Goal: Communication & Community: Participate in discussion

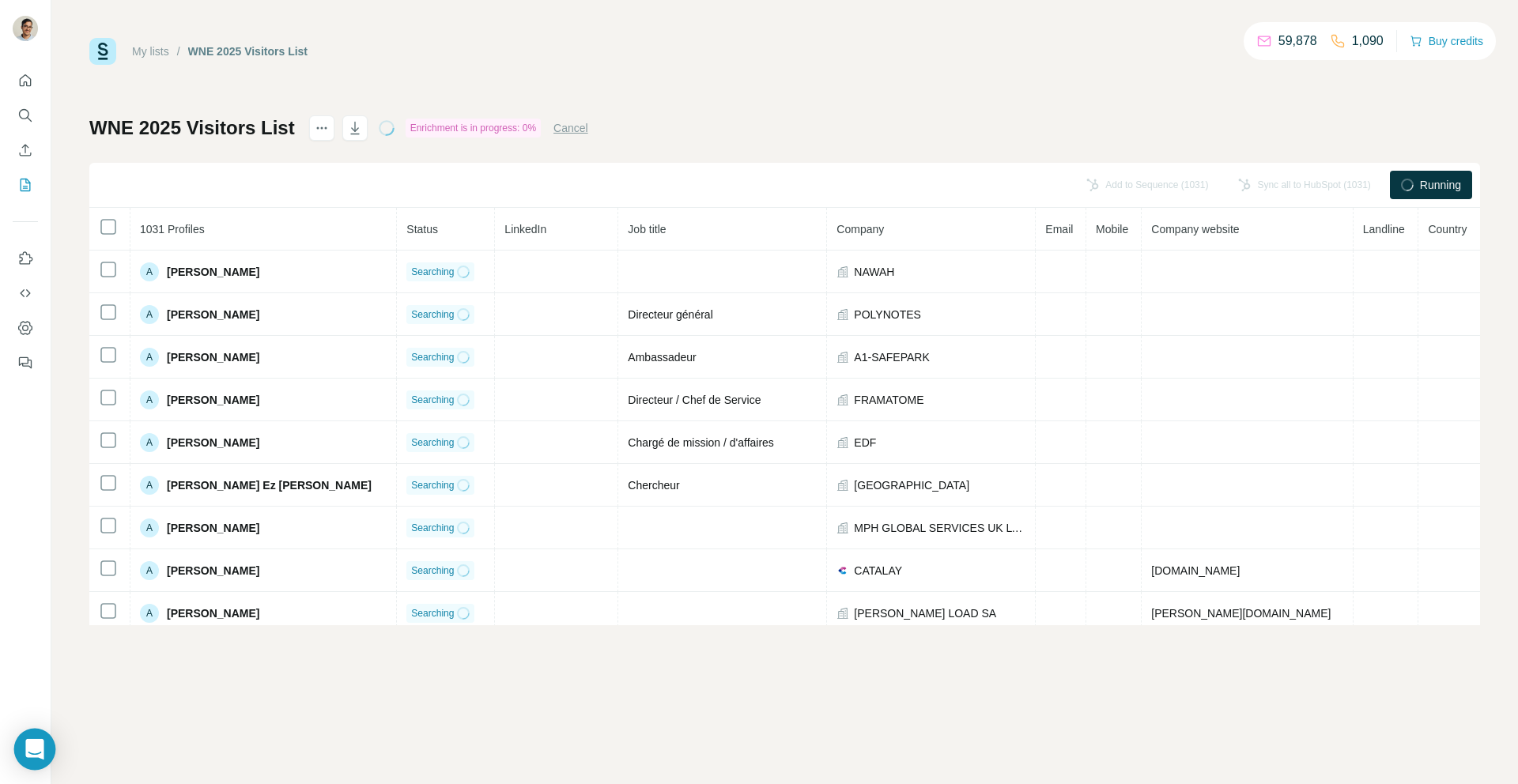
click at [39, 747] on icon "Open Intercom Messenger" at bounding box center [34, 750] width 19 height 21
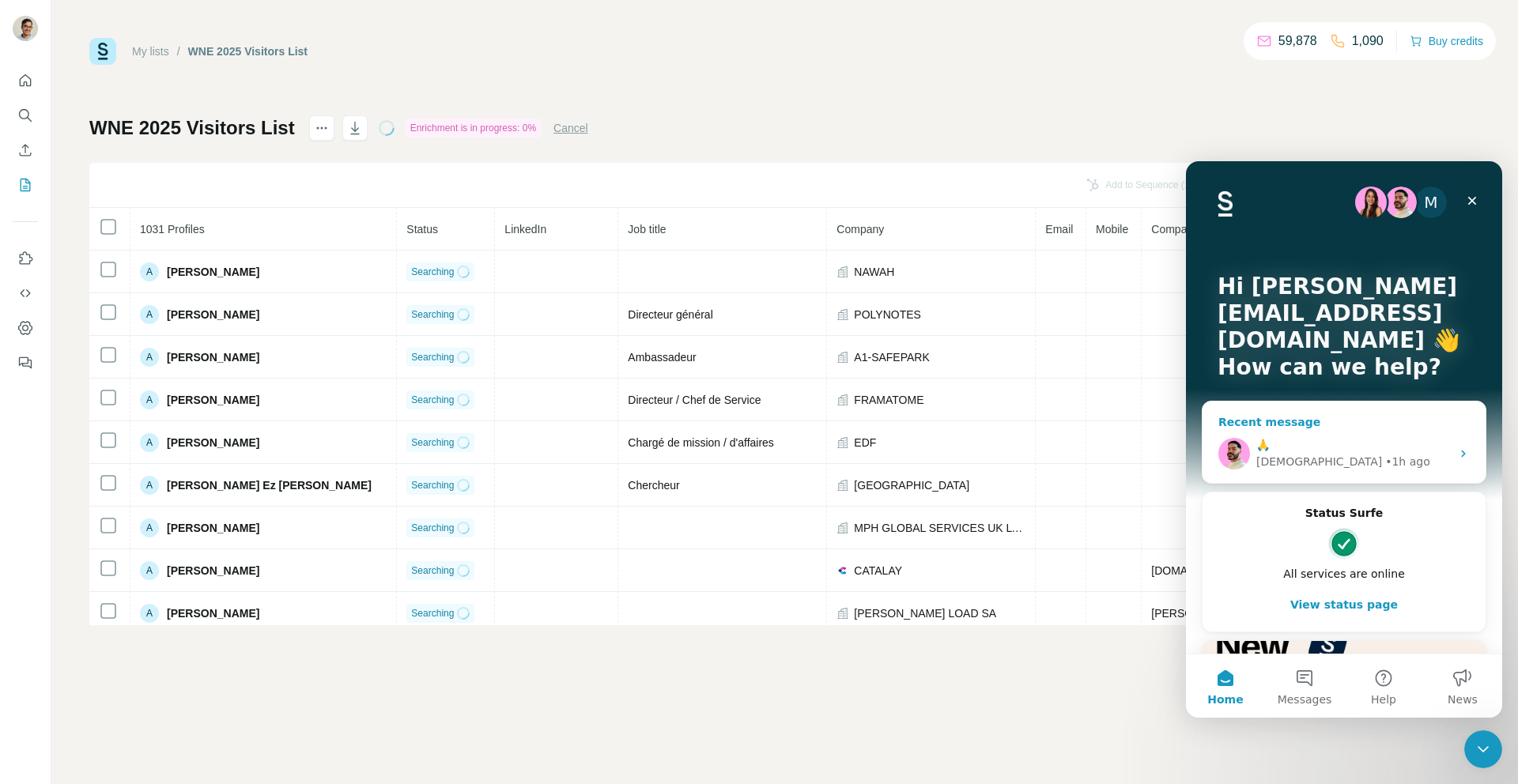
click at [1406, 433] on div "🙏 Christian • 1h ago" at bounding box center [1345, 453] width 283 height 59
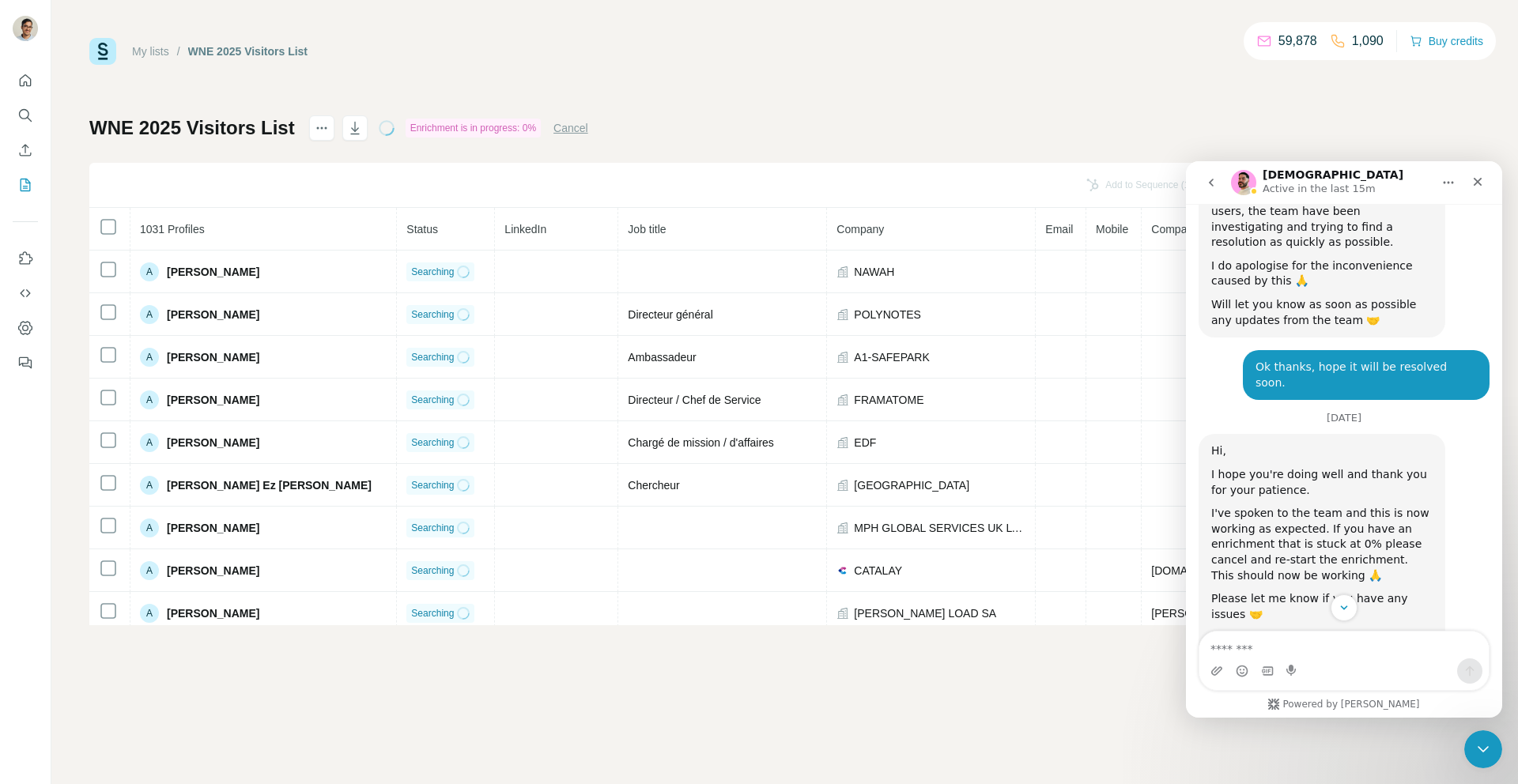
scroll to position [4217, 0]
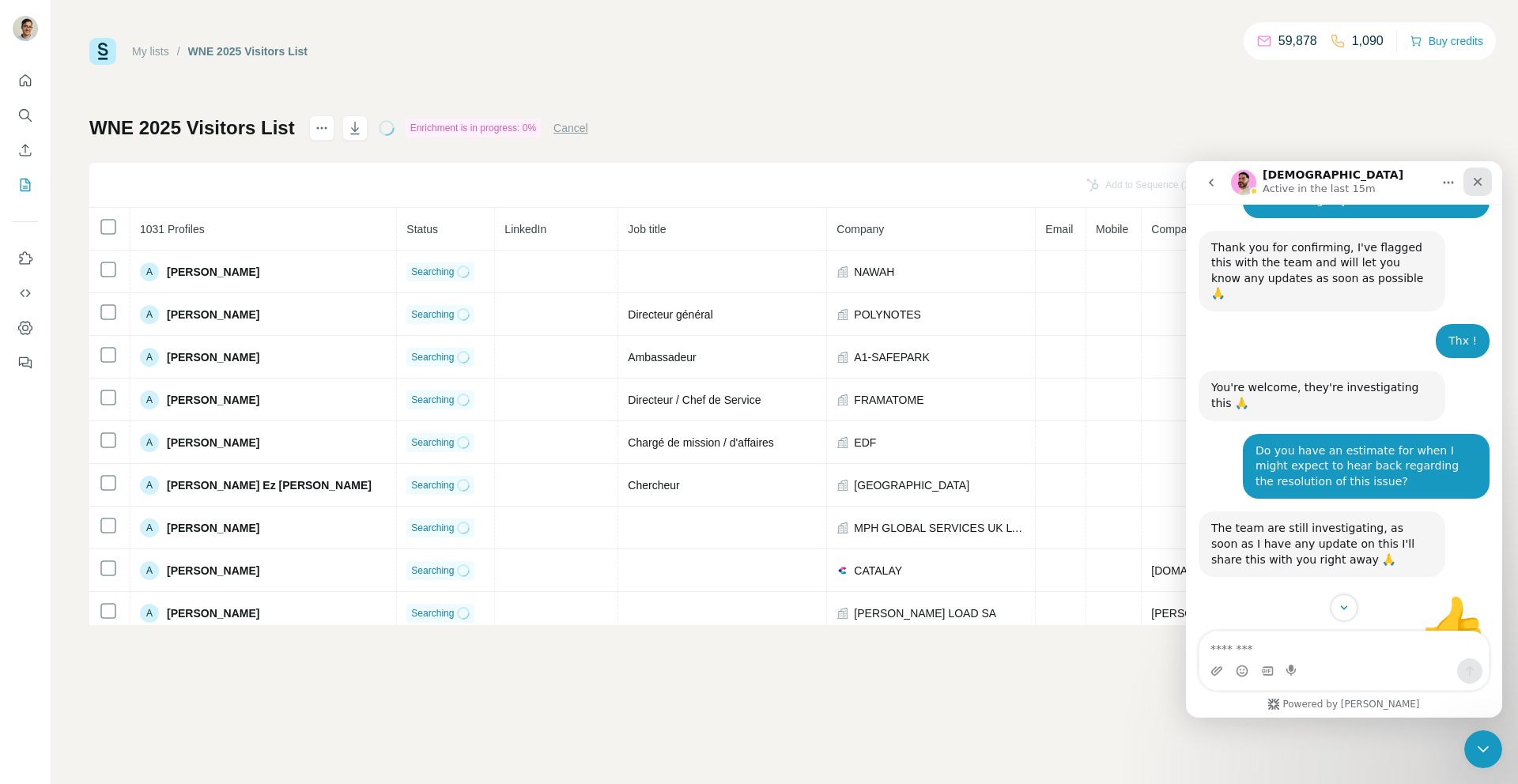
click at [1480, 177] on icon "Close" at bounding box center [1478, 182] width 13 height 13
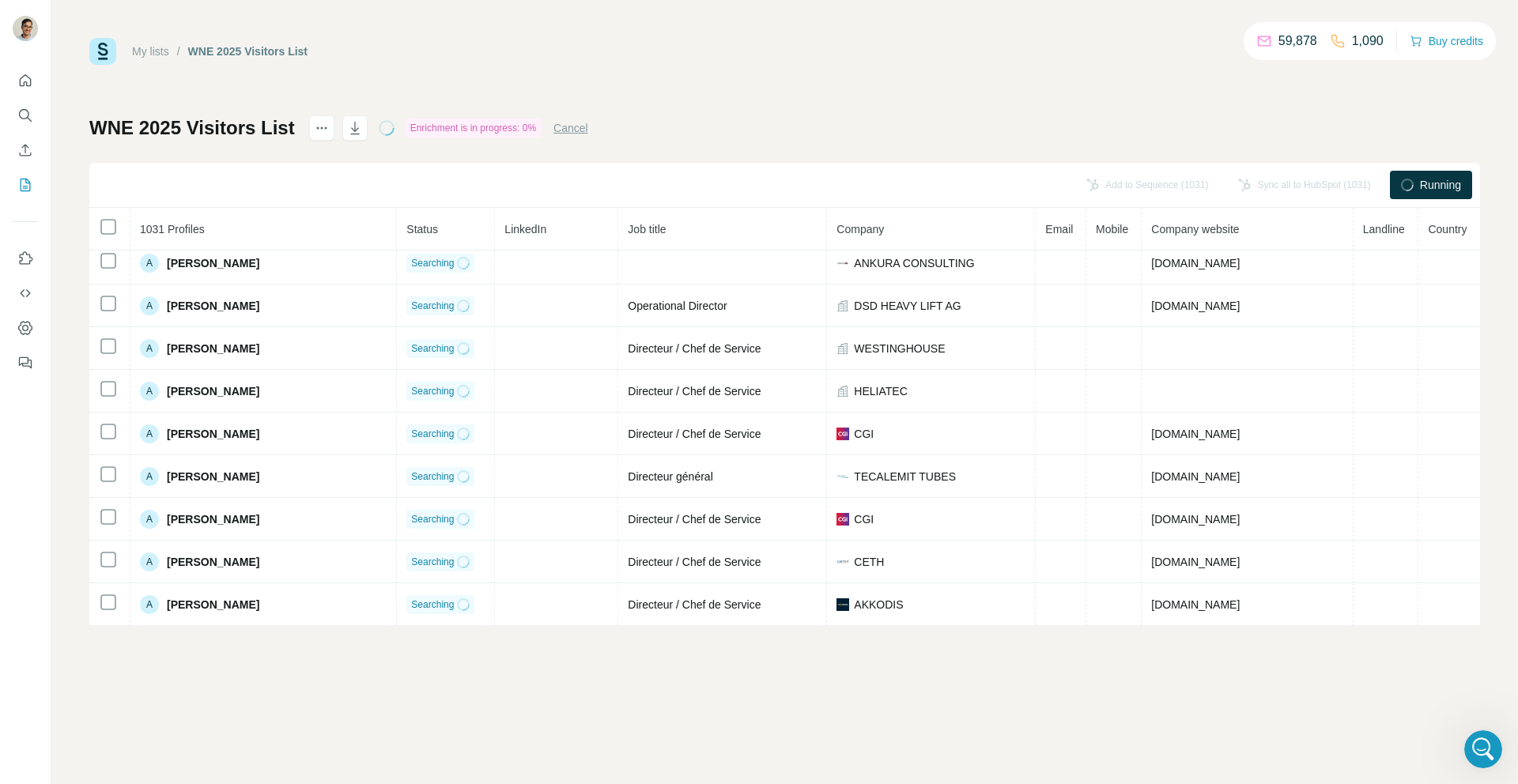
scroll to position [1504, 0]
